Goal: Transaction & Acquisition: Purchase product/service

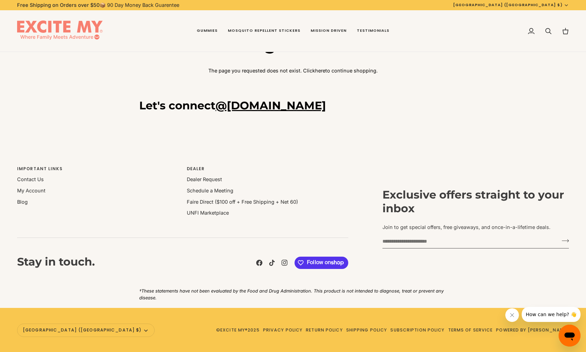
scroll to position [31, 0]
